Goal: Task Accomplishment & Management: Use online tool/utility

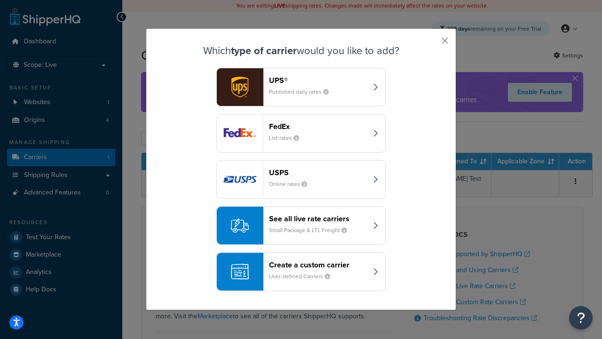
click at [301, 272] on div "Create a custom carrier User-defined Carriers" at bounding box center [318, 271] width 98 height 23
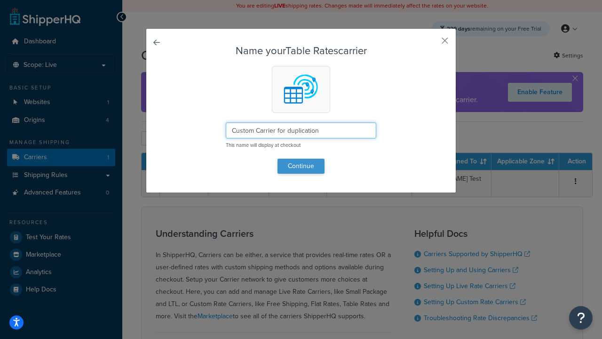
type input "Custom Carrier for duplication"
click at [301, 166] on button "Continue" at bounding box center [301, 166] width 47 height 15
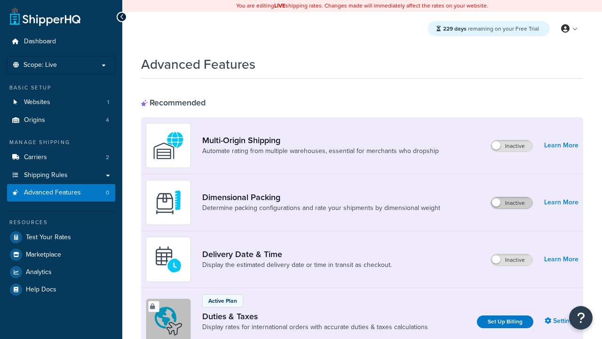
click at [512, 197] on label "Inactive" at bounding box center [511, 202] width 41 height 11
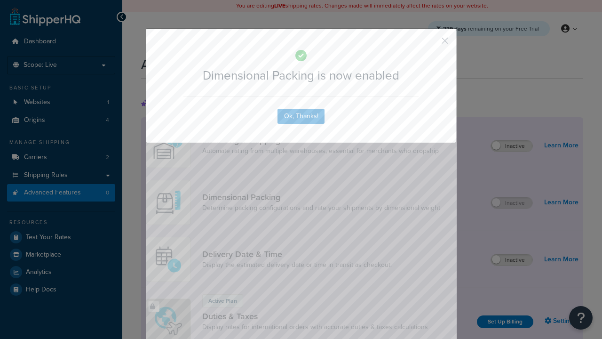
scroll to position [33, 0]
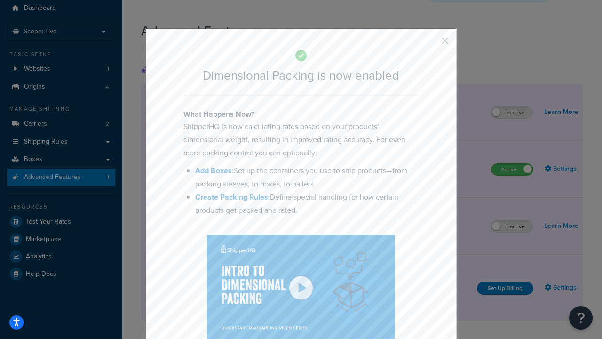
click at [431, 44] on button "button" at bounding box center [431, 44] width 2 height 2
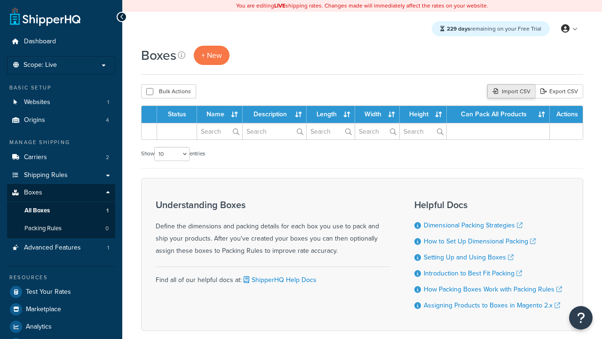
click at [510, 92] on div "Import CSV" at bounding box center [512, 91] width 48 height 14
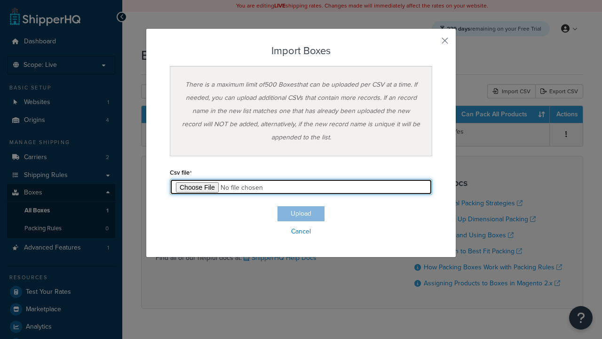
click at [301, 187] on input "file" at bounding box center [301, 187] width 263 height 16
type input "C:\fakepath\importBoxesSuccess.csv"
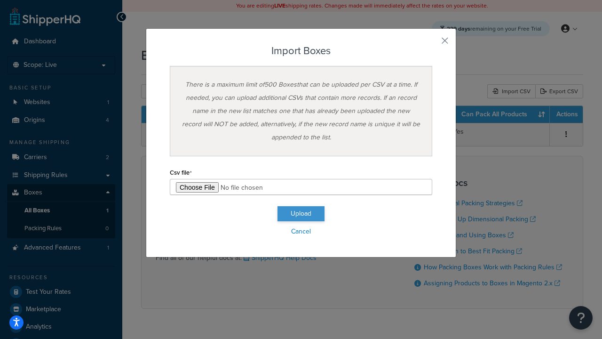
click at [301, 214] on button "Upload" at bounding box center [301, 213] width 47 height 15
